Goal: Information Seeking & Learning: Learn about a topic

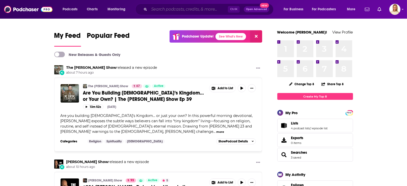
click at [185, 10] on input "Search podcasts, credits, & more..." at bounding box center [188, 9] width 79 height 8
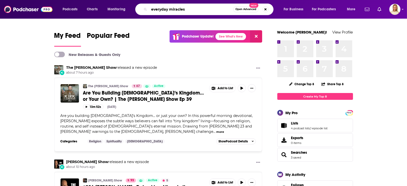
type input "everyday miracles"
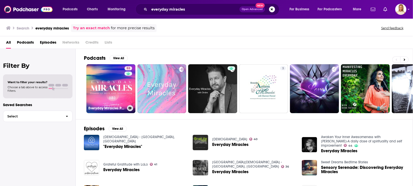
click at [116, 97] on link "53 Everyday Miracles Podcast" at bounding box center [110, 88] width 49 height 49
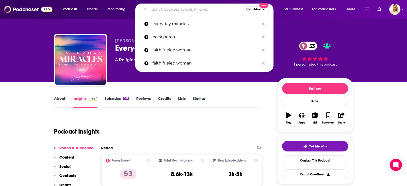
click at [182, 12] on input "Search podcasts, credits, & more..." at bounding box center [196, 9] width 94 height 8
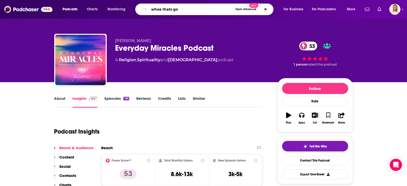
type input "whoa thats [DEMOGRAPHIC_DATA]"
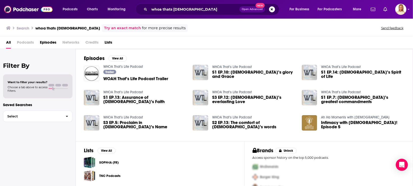
click at [126, 79] on span "WOAH That’s Life Podcast Trailer" at bounding box center [135, 79] width 65 height 4
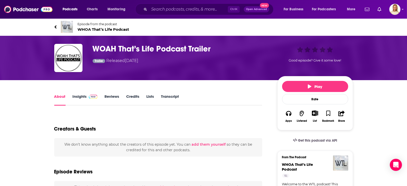
click at [300, 84] on button "Play" at bounding box center [315, 86] width 66 height 11
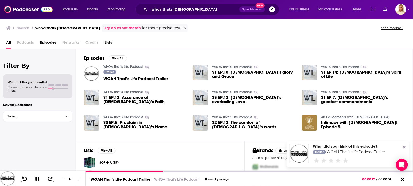
click at [48, 28] on h3 "whoa thats [DEMOGRAPHIC_DATA]" at bounding box center [67, 28] width 65 height 5
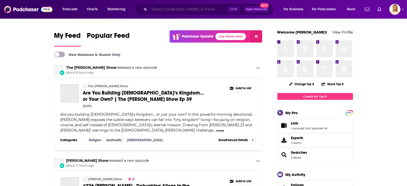
click at [165, 9] on input "Search podcasts, credits, & more..." at bounding box center [188, 9] width 79 height 8
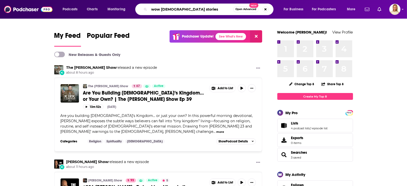
type input "wow god stories"
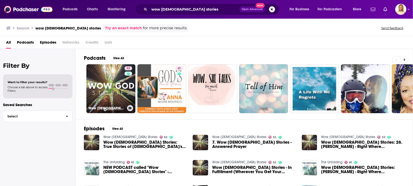
click at [125, 91] on div "52" at bounding box center [128, 85] width 9 height 39
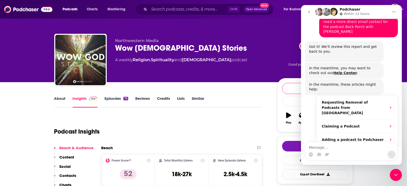
scroll to position [126, 0]
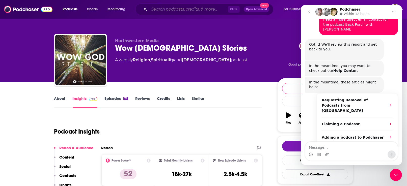
click at [171, 9] on input "Search podcasts, credits, & more..." at bounding box center [188, 9] width 79 height 8
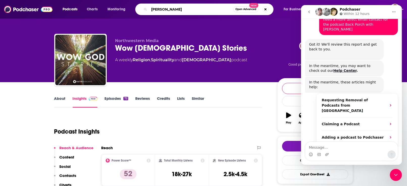
type input "kirk cameron takeaways"
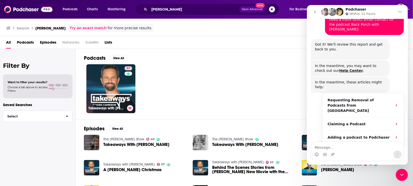
click at [117, 92] on link "57 Takeaways with Kirk Cameron" at bounding box center [110, 88] width 49 height 49
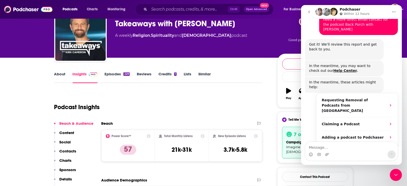
scroll to position [38, 0]
